Goal: Information Seeking & Learning: Check status

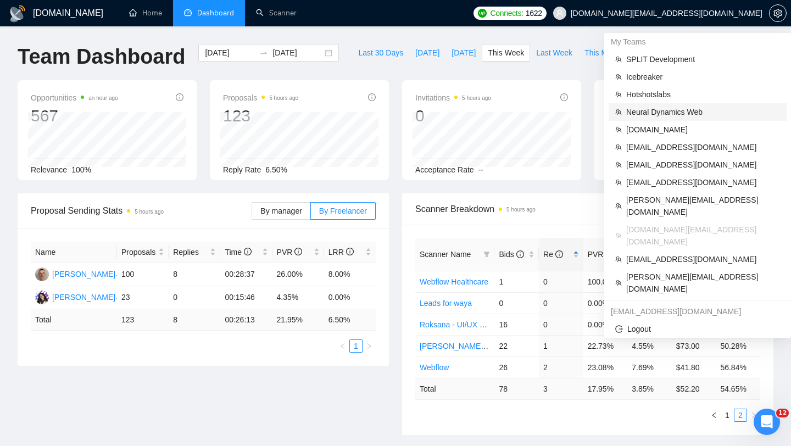
click at [650, 112] on span "Neural Dynamics Web" at bounding box center [703, 112] width 154 height 12
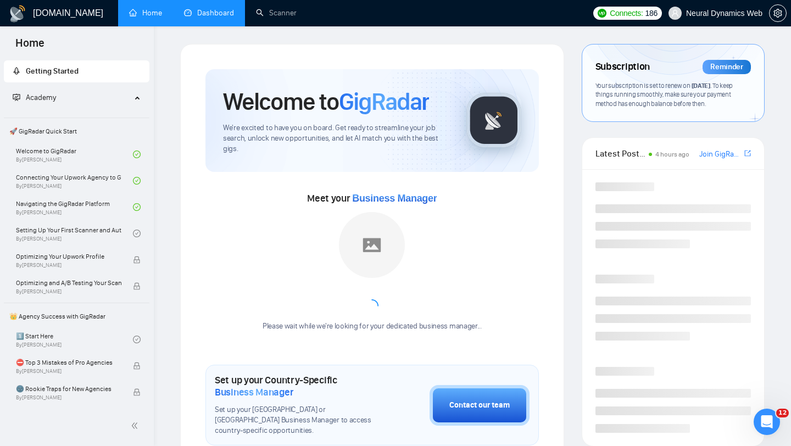
click at [213, 8] on link "Dashboard" at bounding box center [209, 12] width 50 height 9
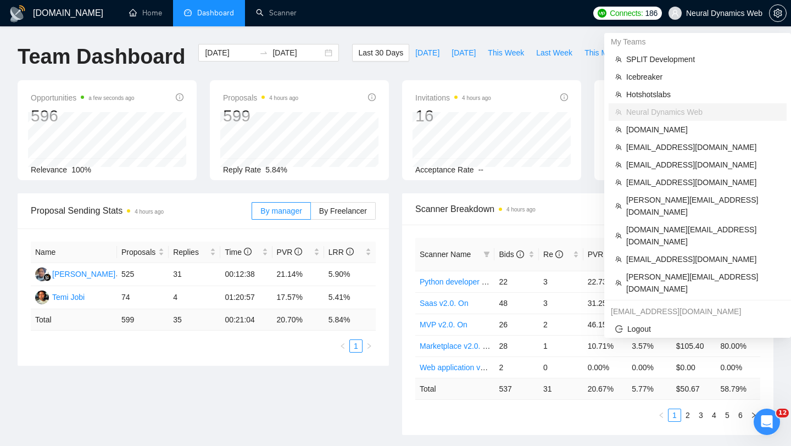
click at [691, 13] on span "Neural Dynamics Web" at bounding box center [724, 13] width 76 height 0
click at [647, 161] on span "[EMAIL_ADDRESS][DOMAIN_NAME]" at bounding box center [703, 165] width 154 height 12
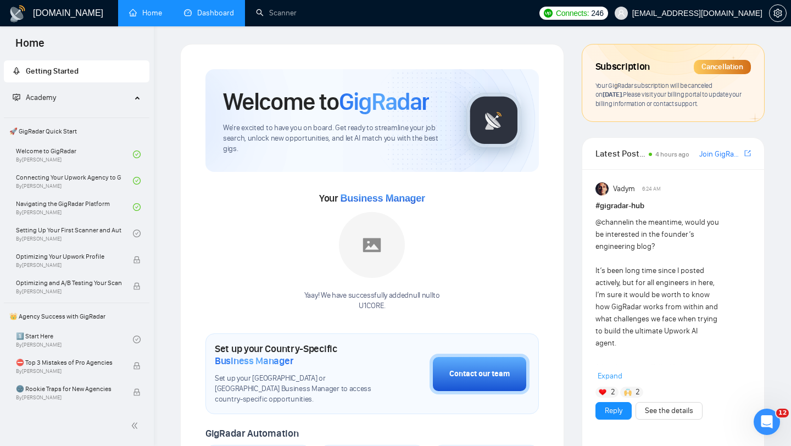
click at [198, 18] on link "Dashboard" at bounding box center [209, 12] width 50 height 9
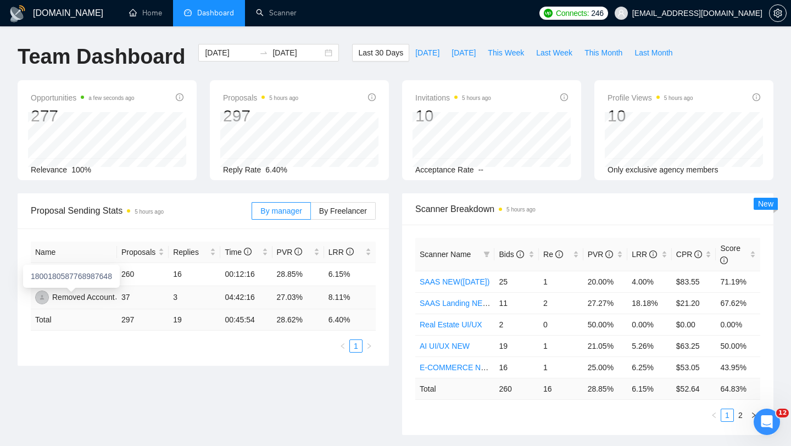
click at [44, 299] on img at bounding box center [42, 297] width 14 height 14
click at [91, 298] on div "Removed Account" at bounding box center [83, 297] width 63 height 12
click at [200, 216] on span "Proposal Sending Stats 5 hours ago" at bounding box center [141, 211] width 221 height 14
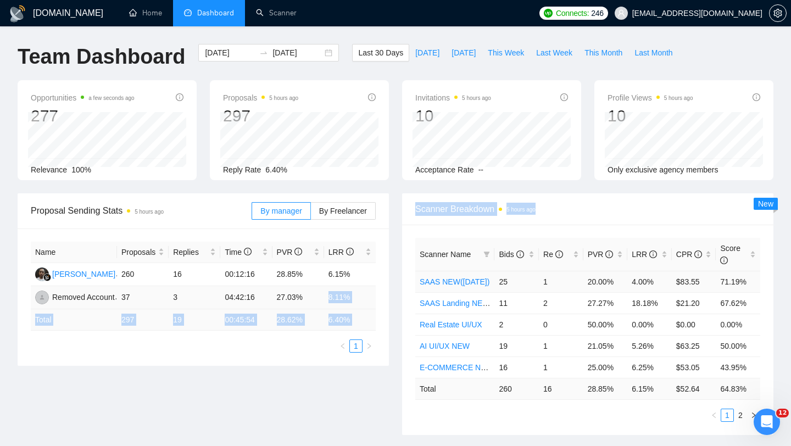
drag, startPoint x: 328, startPoint y: 299, endPoint x: 429, endPoint y: 285, distance: 101.4
click at [429, 285] on div "Proposal Sending Stats 5 hours ago By manager By Freelancer Name Proposals Repl…" at bounding box center [395, 320] width 769 height 255
click at [380, 284] on div "Name Proposals Replies Time PVR LRR [PERSON_NAME] 260 16 00:12:16 28.85% 6.15% …" at bounding box center [203, 296] width 371 height 137
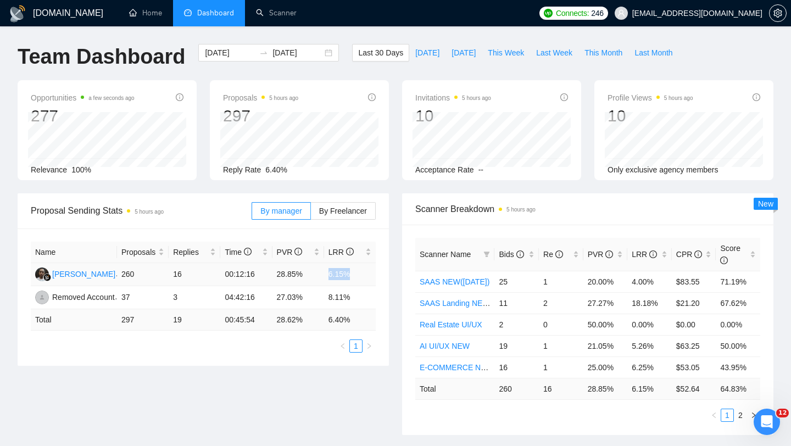
drag, startPoint x: 275, startPoint y: 281, endPoint x: 359, endPoint y: 281, distance: 84.0
click at [359, 281] on tr "[PERSON_NAME] 260 16 00:12:16 28.85% 6.15%" at bounding box center [203, 274] width 345 height 23
click at [643, 50] on span "Last Month" at bounding box center [653, 53] width 38 height 12
type input "[DATE]"
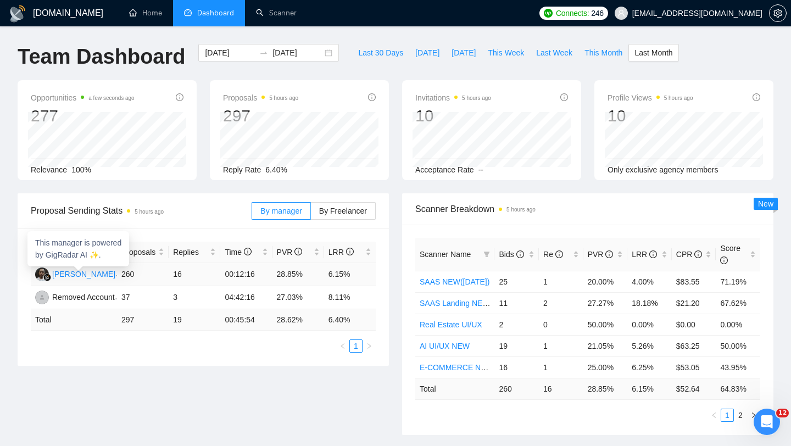
click at [81, 273] on div "[PERSON_NAME]" at bounding box center [83, 274] width 63 height 12
